Goal: Information Seeking & Learning: Learn about a topic

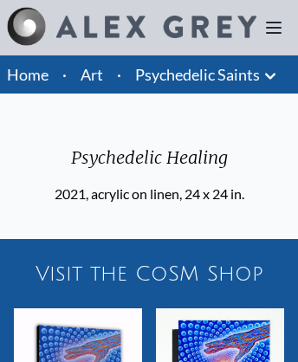
click at [92, 75] on link "Art" at bounding box center [92, 74] width 23 height 24
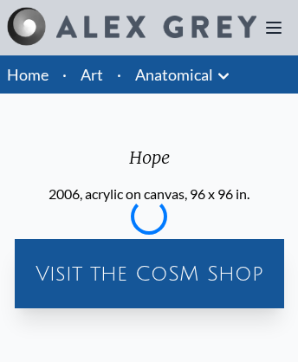
click at [148, 246] on div "Visit the CoSM Shop" at bounding box center [150, 273] width 256 height 55
